Goal: Task Accomplishment & Management: Manage account settings

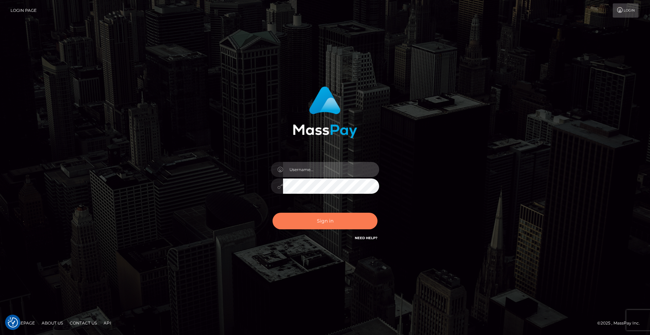
type input "Lady"
click at [350, 222] on button "Sign in" at bounding box center [325, 221] width 105 height 17
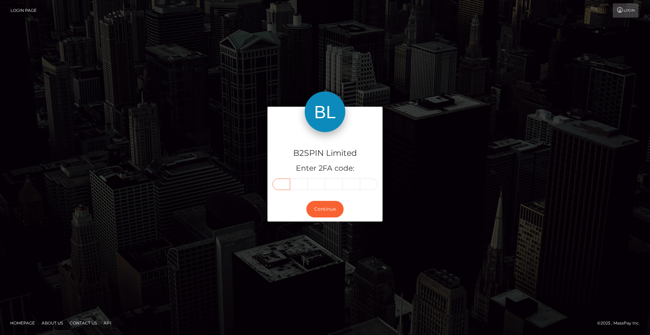
drag, startPoint x: 289, startPoint y: 185, endPoint x: 334, endPoint y: 183, distance: 45.1
click at [289, 185] on input "text" at bounding box center [282, 184] width 18 height 12
type input "4"
type input "6"
type input "3"
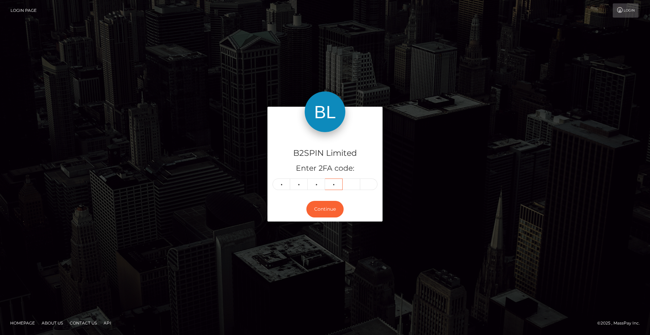
type input "7"
type input "6"
type input "8"
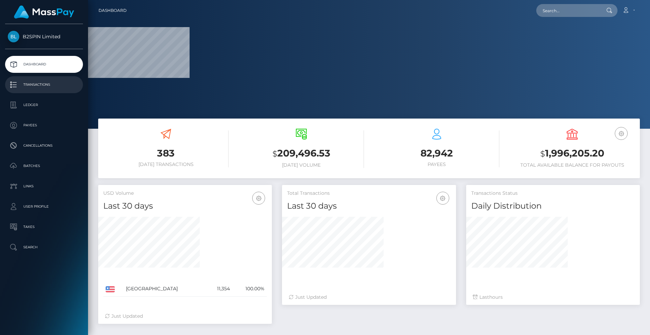
click at [46, 83] on p "Transactions" at bounding box center [44, 85] width 72 height 10
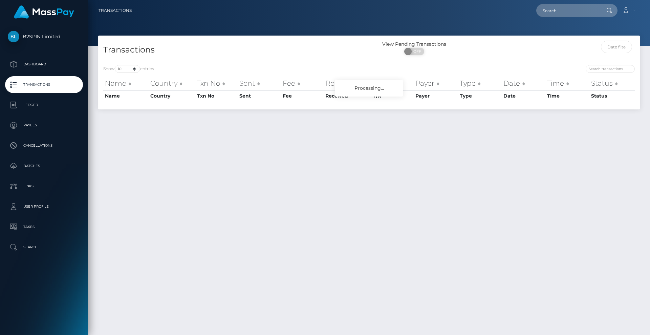
drag, startPoint x: 414, startPoint y: 50, endPoint x: 434, endPoint y: 52, distance: 20.1
click at [415, 50] on span "OFF" at bounding box center [416, 51] width 17 height 7
checkbox input "true"
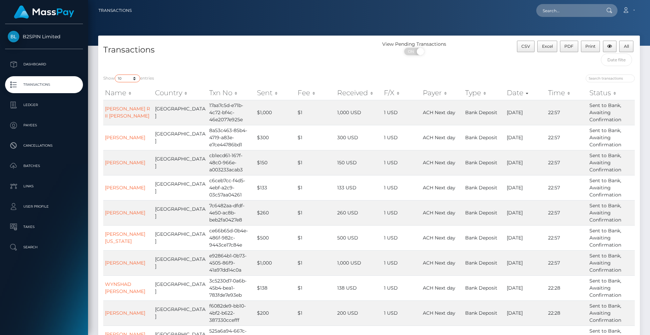
click at [131, 77] on select "10 25 50 100 250 500 1,000 3,500" at bounding box center [127, 79] width 25 height 8
select select "3500"
click at [115, 75] on select "10 25 50 100 250 500 1,000 3,500" at bounding box center [127, 79] width 25 height 8
click at [547, 47] on span "Excel" at bounding box center [547, 46] width 11 height 5
drag, startPoint x: 258, startPoint y: 72, endPoint x: 303, endPoint y: 73, distance: 45.1
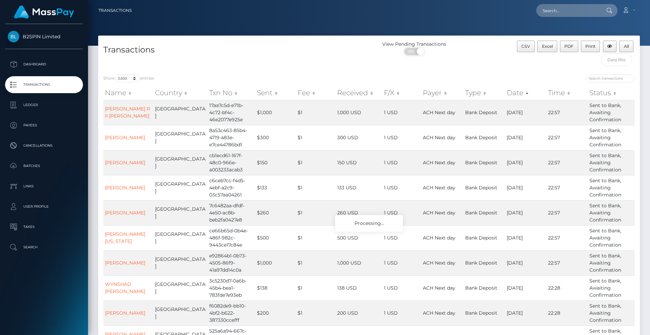
click at [264, 70] on div "Show 10 25 50 100 250 500 1,000 3,500 entries Name Country Txn No Sent Fee Rece…" at bounding box center [369, 223] width 542 height 309
click at [482, 55] on div "View Pending Transactions ON OFF" at bounding box center [436, 50] width 135 height 18
click at [495, 23] on div at bounding box center [369, 23] width 562 height 46
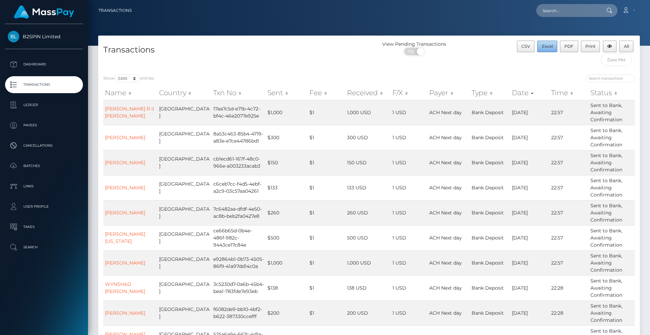
click at [546, 46] on span "Excel" at bounding box center [547, 46] width 11 height 5
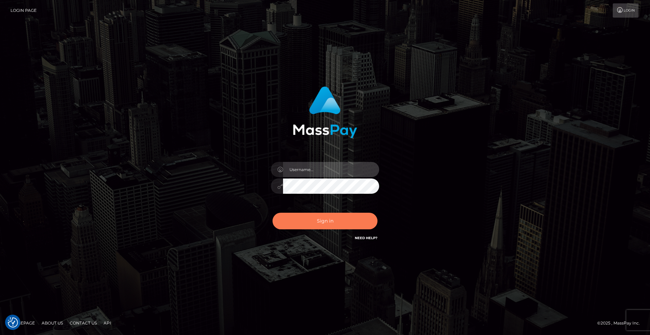
type input "[DEMOGRAPHIC_DATA]"
click at [342, 225] on button "Sign in" at bounding box center [325, 221] width 105 height 17
type input "Lady"
click at [342, 219] on button "Sign in" at bounding box center [325, 221] width 105 height 17
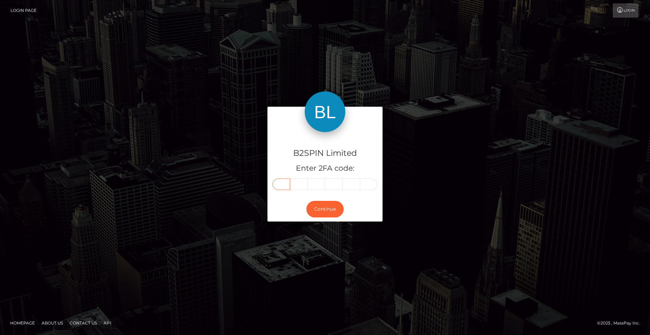
click at [283, 187] on input "text" at bounding box center [282, 184] width 18 height 12
type input "6"
type input "4"
type input "8"
type input "7"
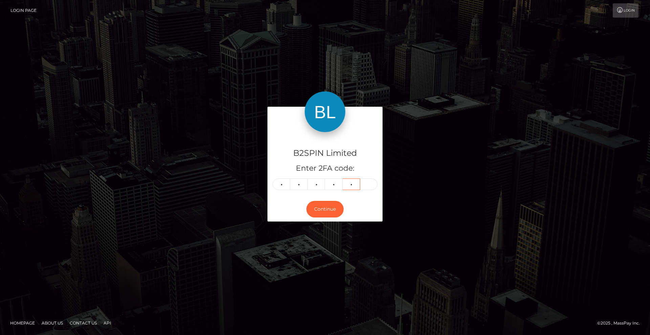
type input "4"
type input "6"
click at [321, 204] on button "Continue" at bounding box center [324, 209] width 37 height 17
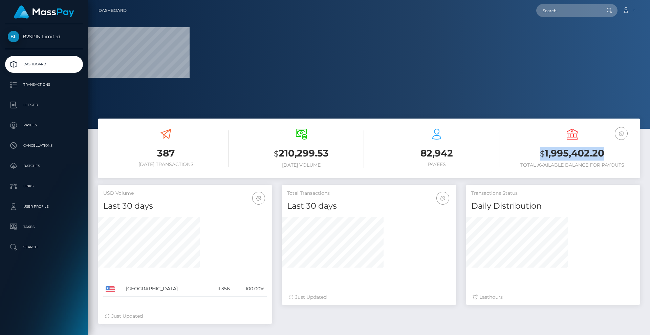
drag, startPoint x: 610, startPoint y: 154, endPoint x: 541, endPoint y: 150, distance: 68.2
click at [541, 150] on h3 "$ 1,995,402.20" at bounding box center [572, 154] width 125 height 14
copy h3 "$ 1,995,402.20"
